Goal: Find specific page/section: Find specific page/section

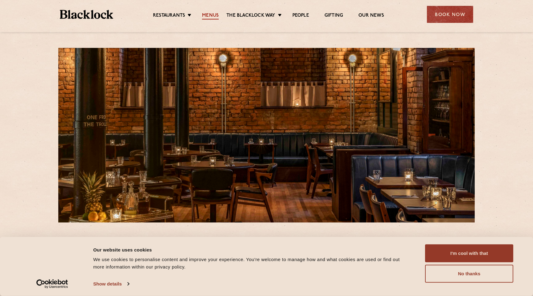
click at [209, 15] on link "Menus" at bounding box center [210, 16] width 17 height 7
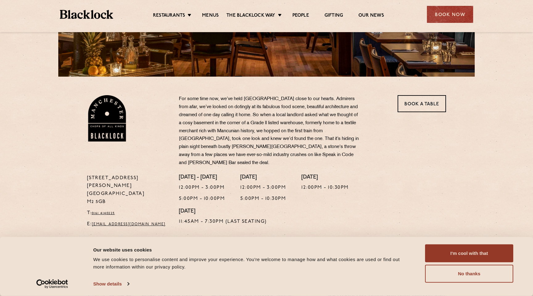
scroll to position [147, 0]
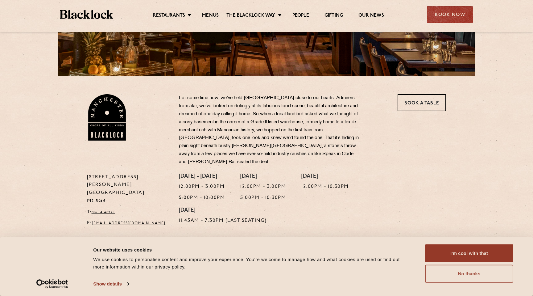
click at [466, 271] on button "No thanks" at bounding box center [469, 273] width 88 height 18
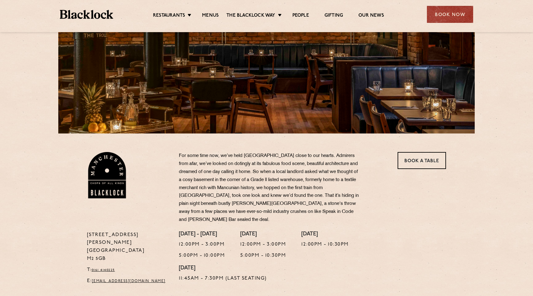
scroll to position [0, 0]
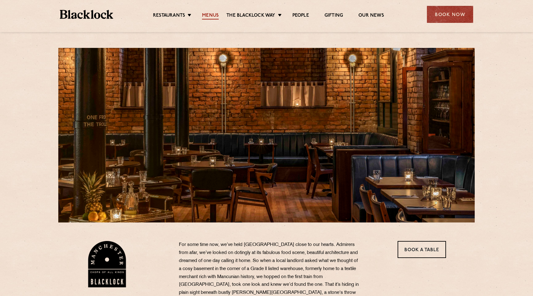
click at [208, 13] on link "Menus" at bounding box center [210, 16] width 17 height 7
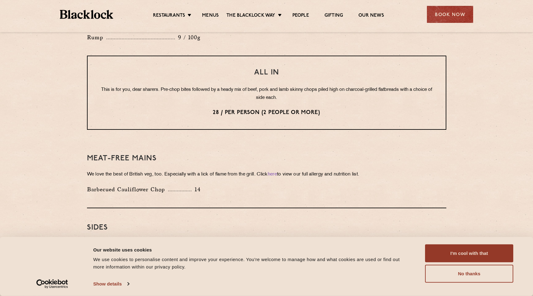
scroll to position [767, 0]
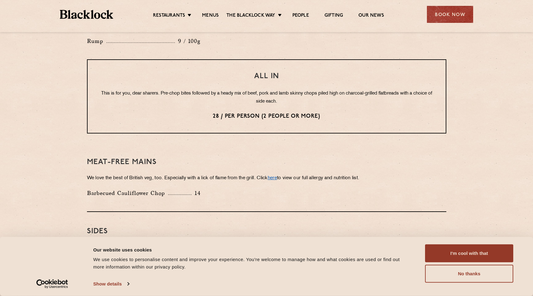
click at [277, 176] on link "here" at bounding box center [272, 178] width 9 height 5
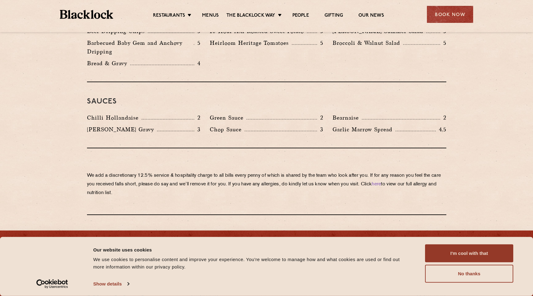
scroll to position [991, 0]
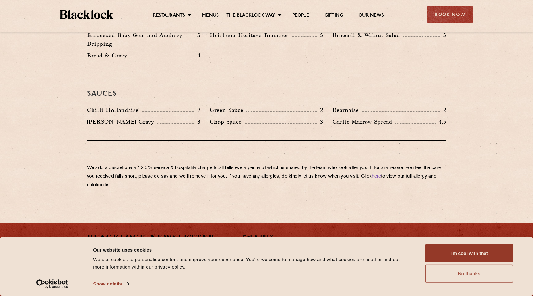
click at [457, 275] on button "No thanks" at bounding box center [469, 273] width 88 height 18
